Goal: Find contact information: Find contact information

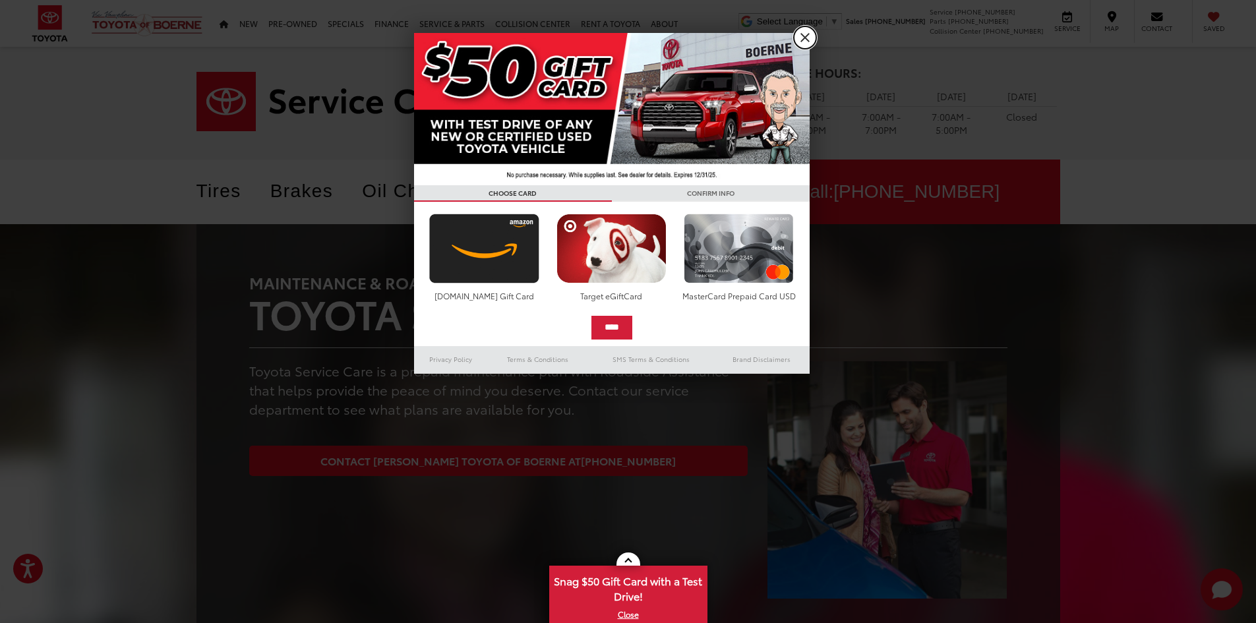
click at [807, 39] on link "X" at bounding box center [805, 37] width 22 height 22
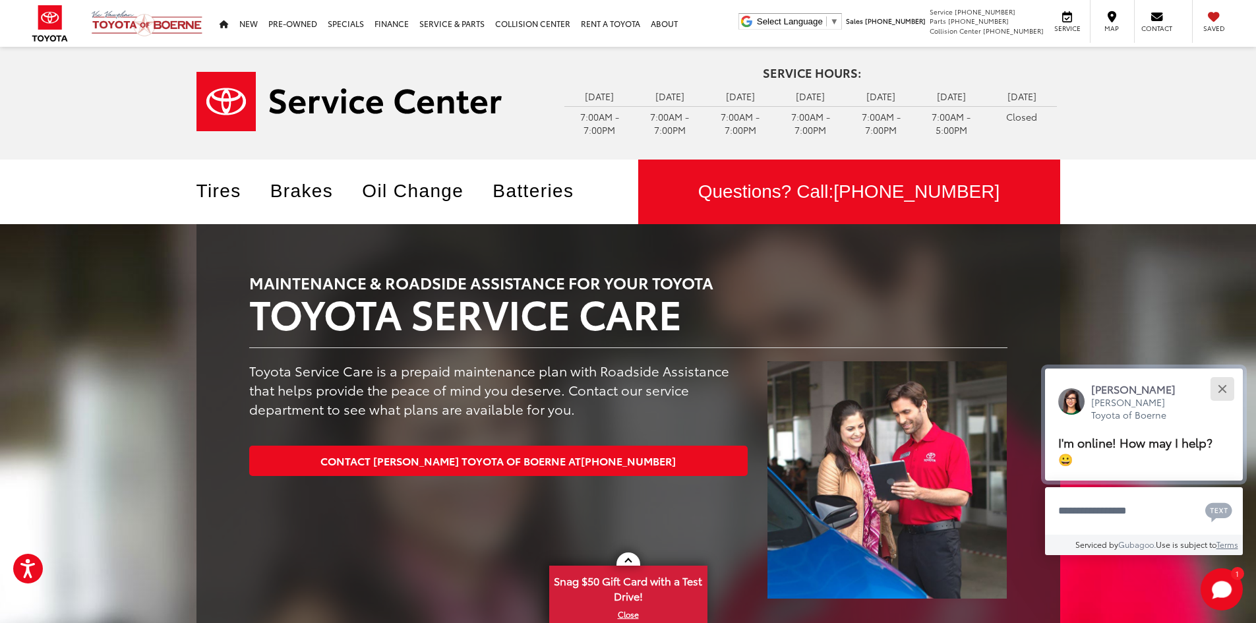
drag, startPoint x: 1222, startPoint y: 394, endPoint x: 1220, endPoint y: 387, distance: 6.7
click at [1221, 387] on button "Close" at bounding box center [1222, 389] width 28 height 28
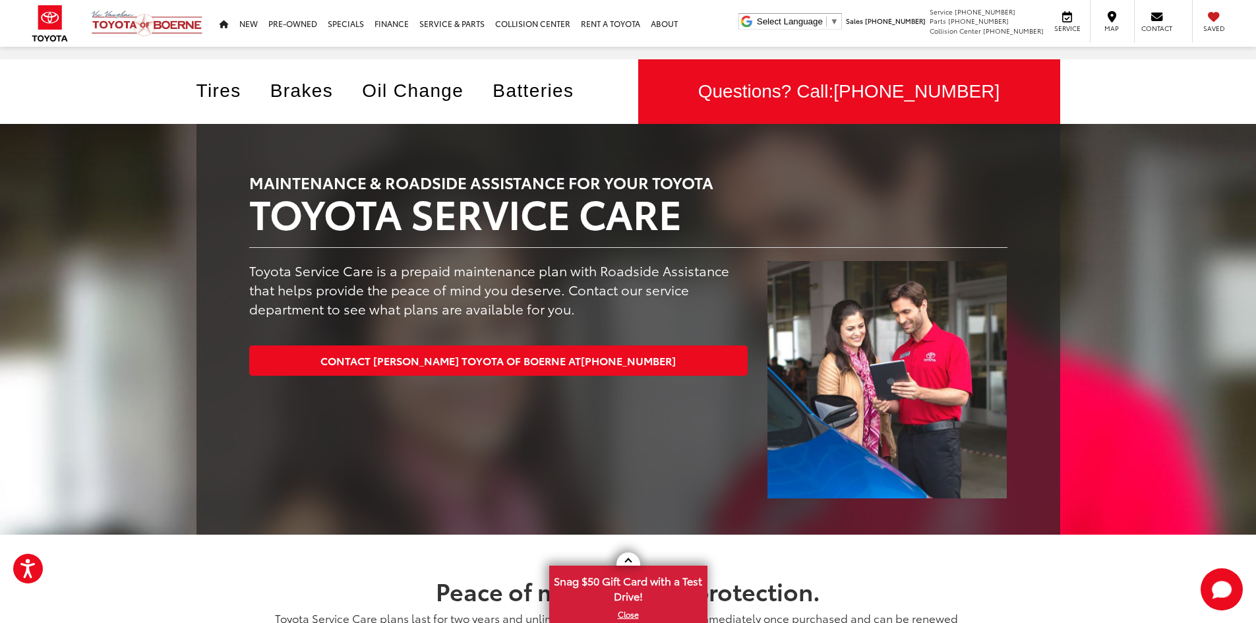
scroll to position [87, 0]
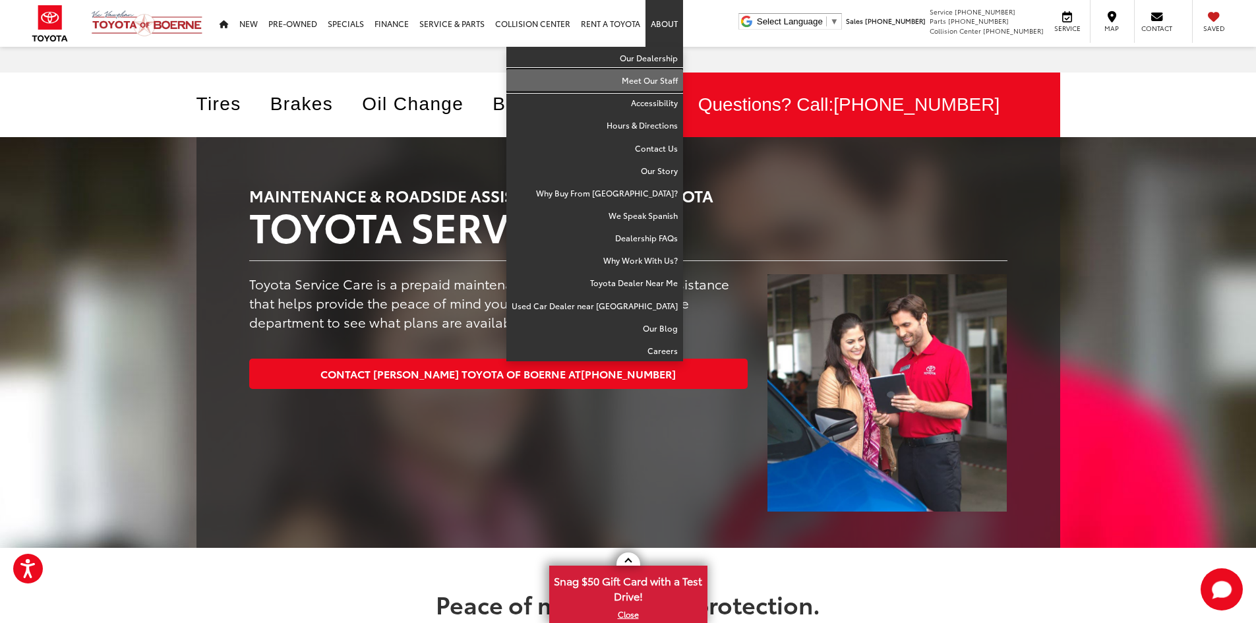
click at [634, 76] on link "Meet Our Staff" at bounding box center [594, 80] width 177 height 22
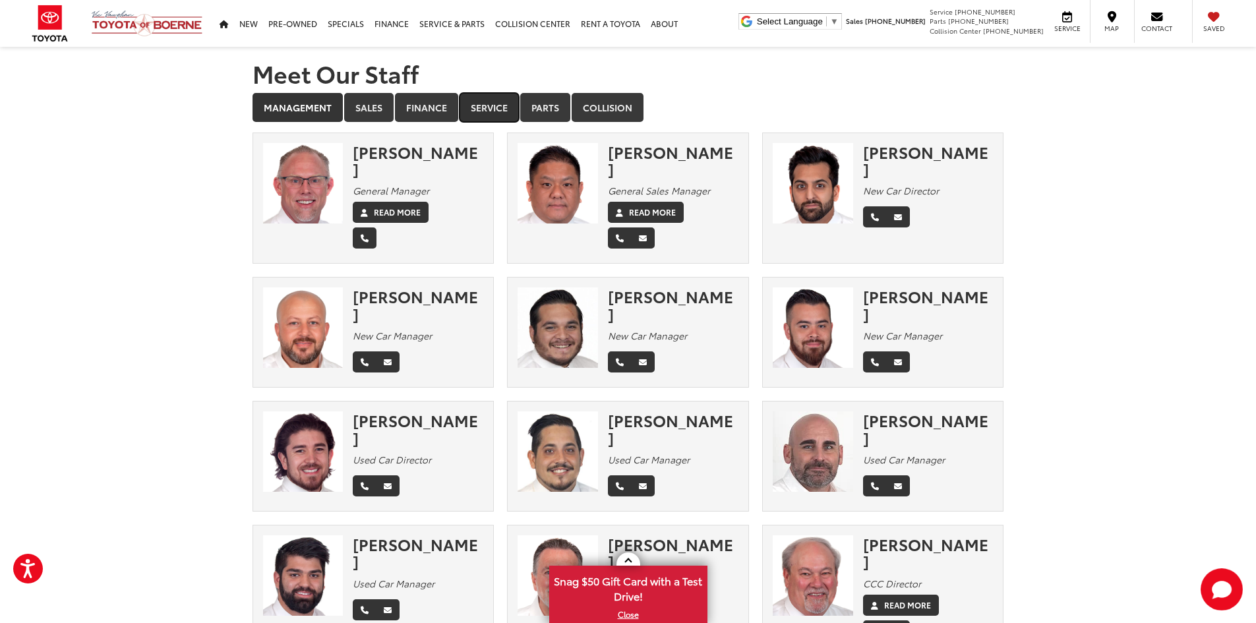
click at [486, 101] on link "Service" at bounding box center [489, 107] width 59 height 29
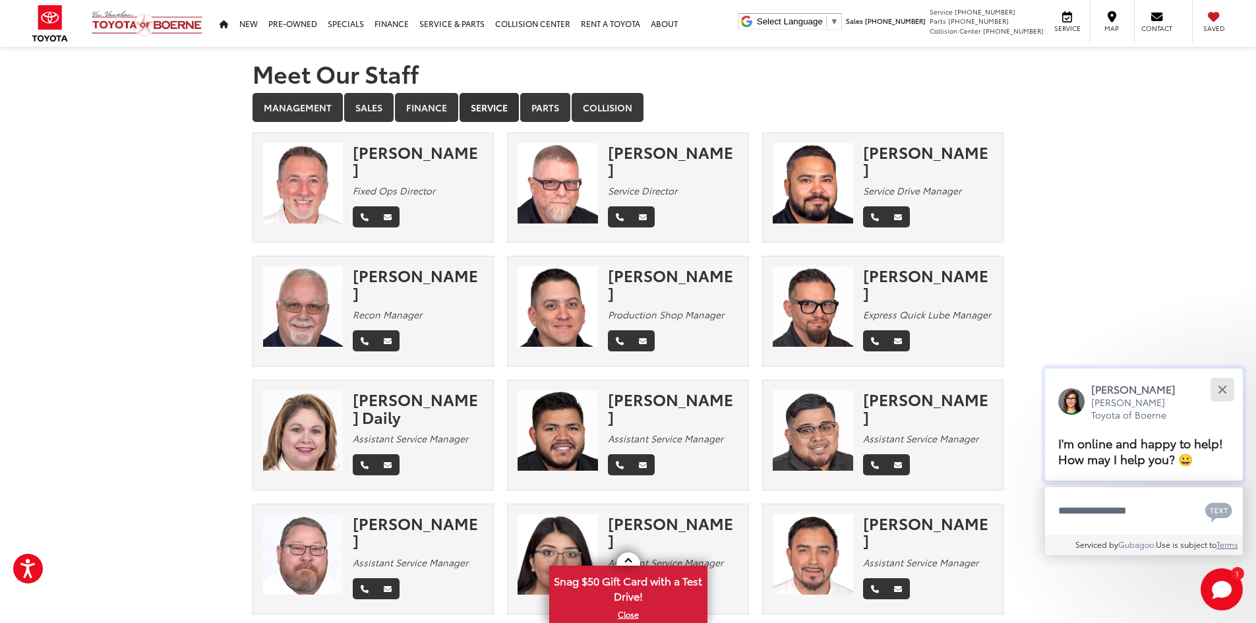
click at [1222, 390] on div "Close" at bounding box center [1222, 389] width 9 height 9
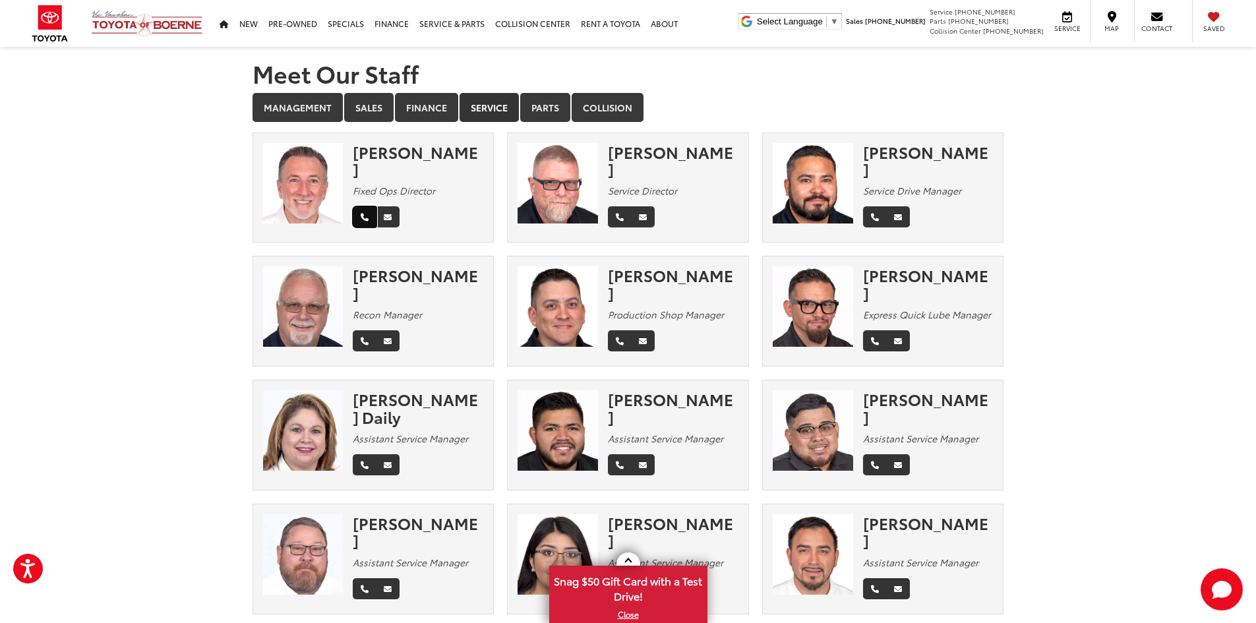
click at [364, 214] on icon "Phone" at bounding box center [365, 218] width 8 height 8
click at [392, 206] on link "Email" at bounding box center [388, 216] width 24 height 21
click at [645, 461] on icon "Email" at bounding box center [643, 465] width 8 height 8
click at [292, 102] on link "Management" at bounding box center [297, 107] width 90 height 29
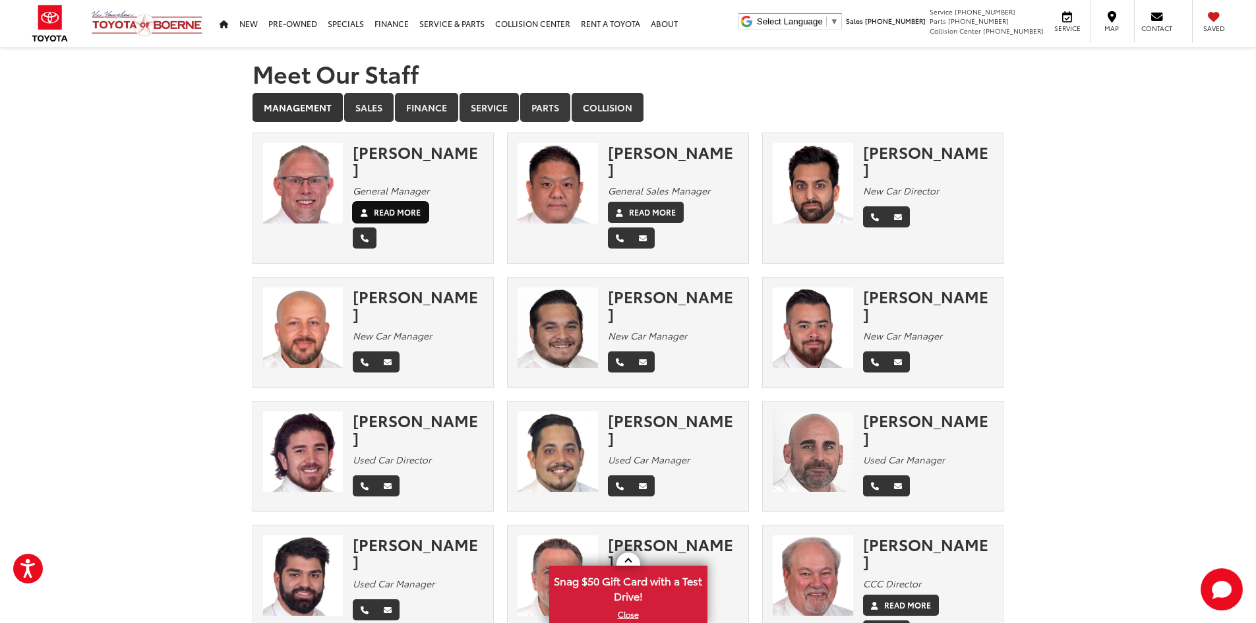
click at [389, 206] on label "Read More" at bounding box center [397, 212] width 47 height 12
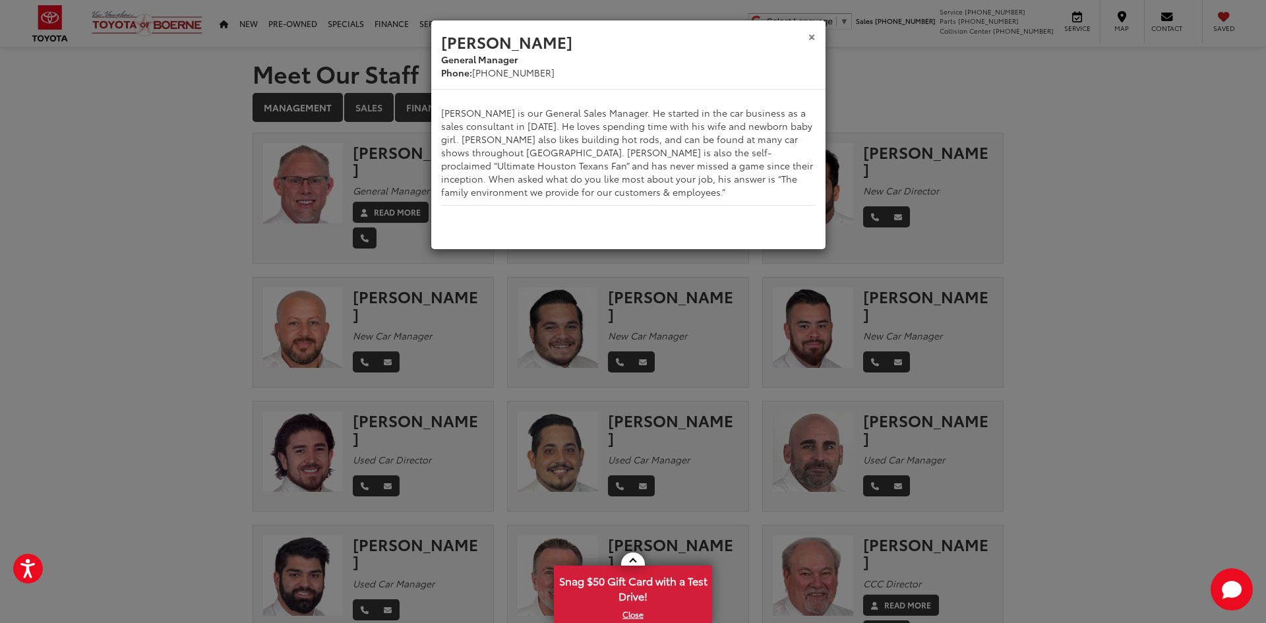
click at [813, 31] on button "×" at bounding box center [812, 36] width 8 height 14
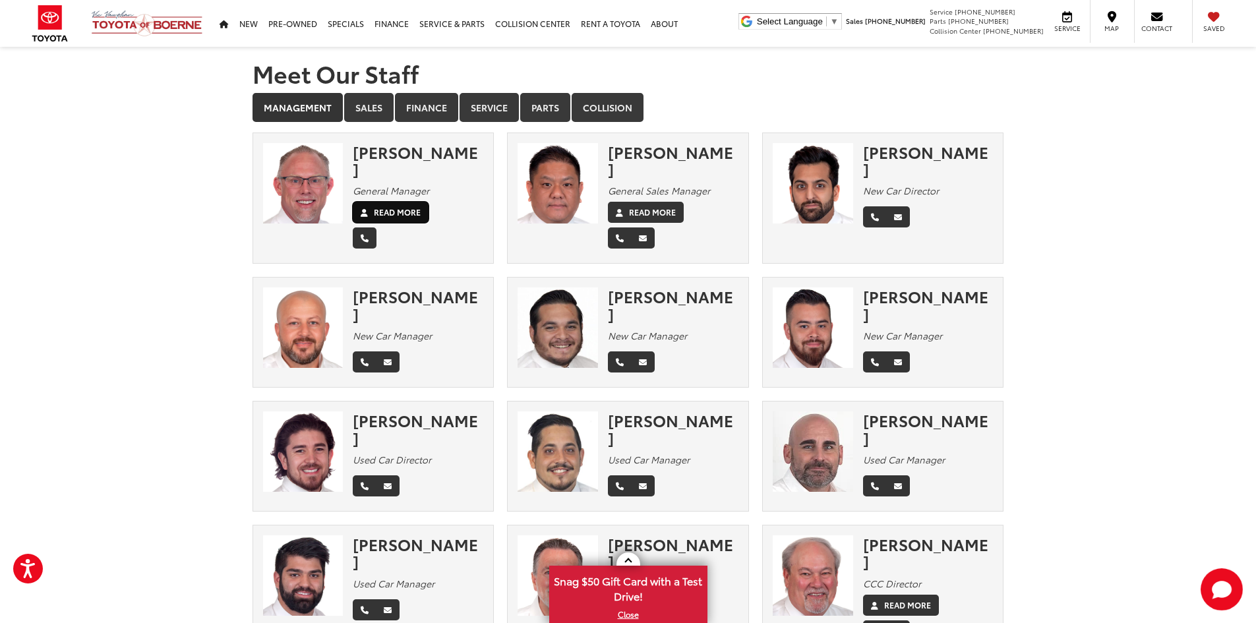
click at [367, 209] on icon at bounding box center [364, 213] width 7 height 8
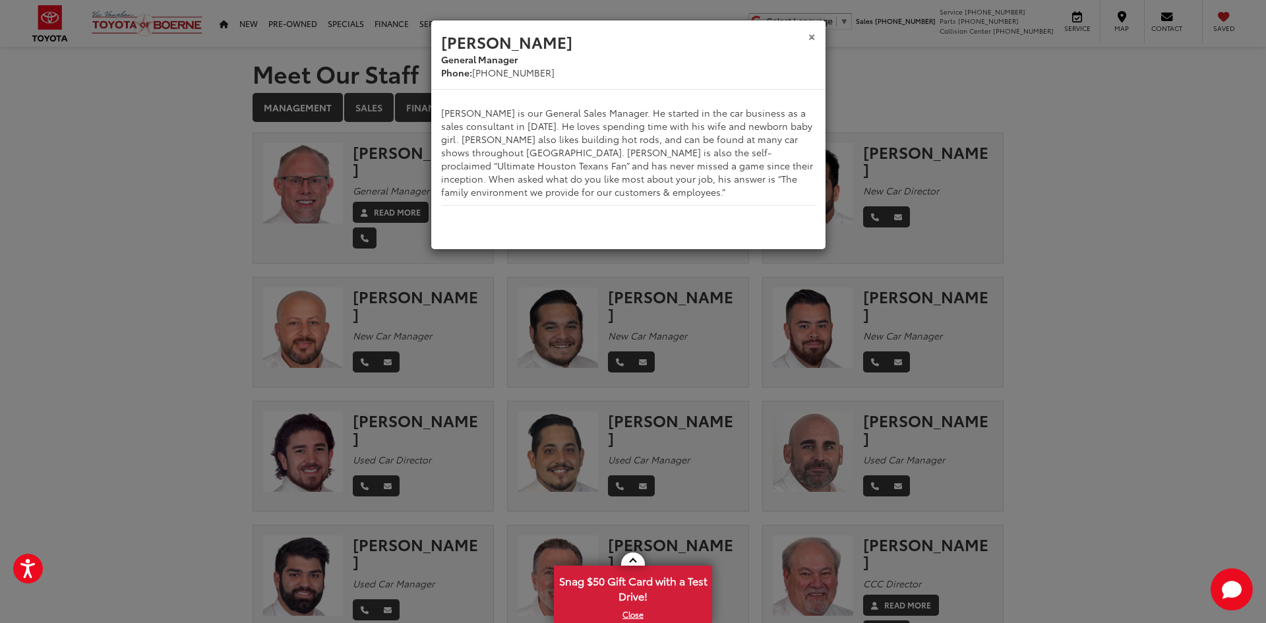
click at [811, 36] on button "×" at bounding box center [812, 36] width 8 height 14
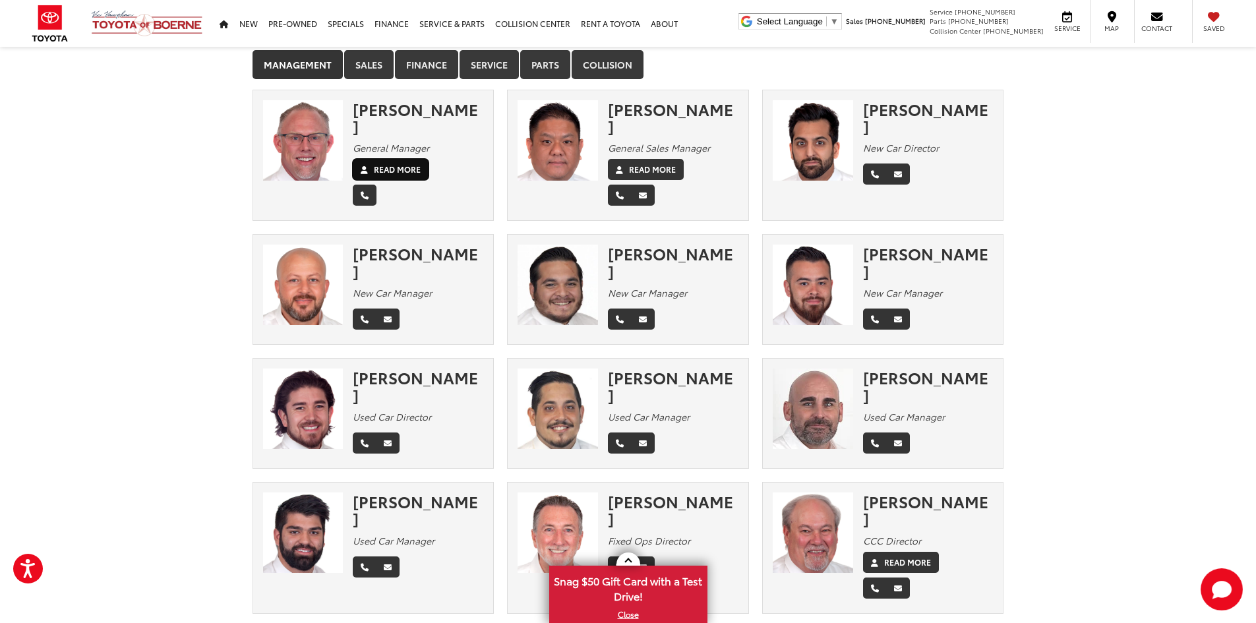
scroll to position [66, 0]
